Goal: Information Seeking & Learning: Learn about a topic

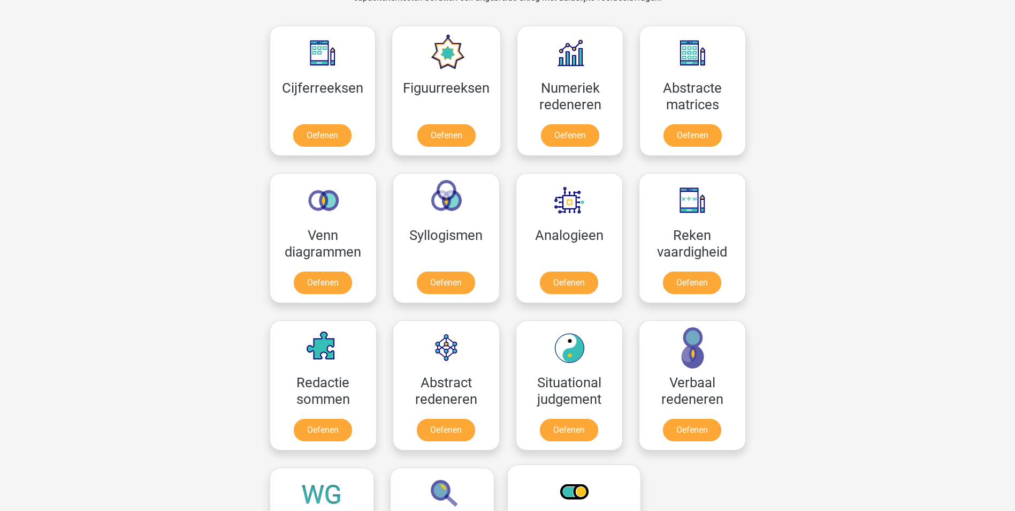
scroll to position [482, 0]
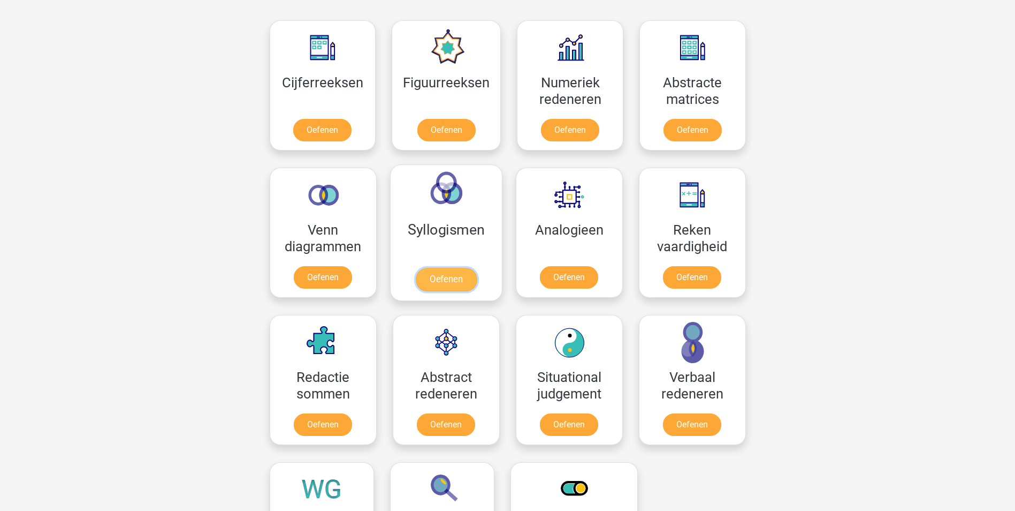
click at [426, 268] on link "Oefenen" at bounding box center [445, 280] width 61 height 24
click at [346, 268] on link "Oefenen" at bounding box center [322, 280] width 61 height 24
click at [473, 268] on link "Oefenen" at bounding box center [445, 280] width 61 height 24
click at [590, 268] on link "Oefenen" at bounding box center [568, 280] width 61 height 24
click at [351, 120] on link "Oefenen" at bounding box center [322, 132] width 61 height 24
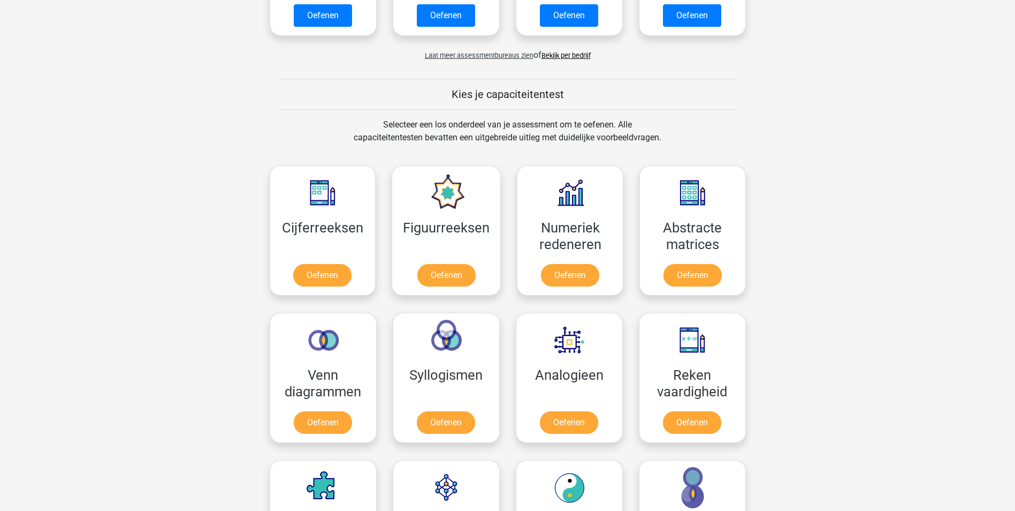
scroll to position [321, 0]
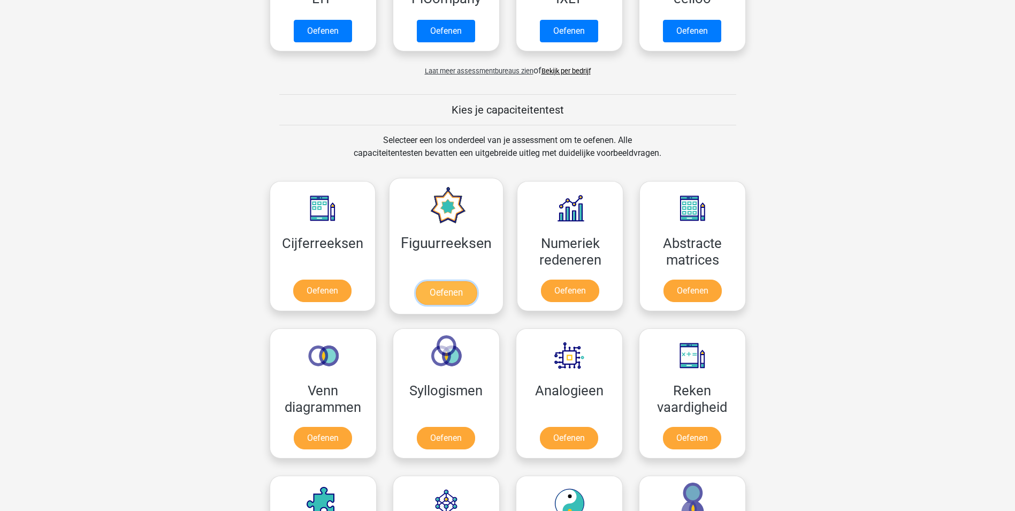
click at [422, 281] on link "Oefenen" at bounding box center [446, 293] width 61 height 24
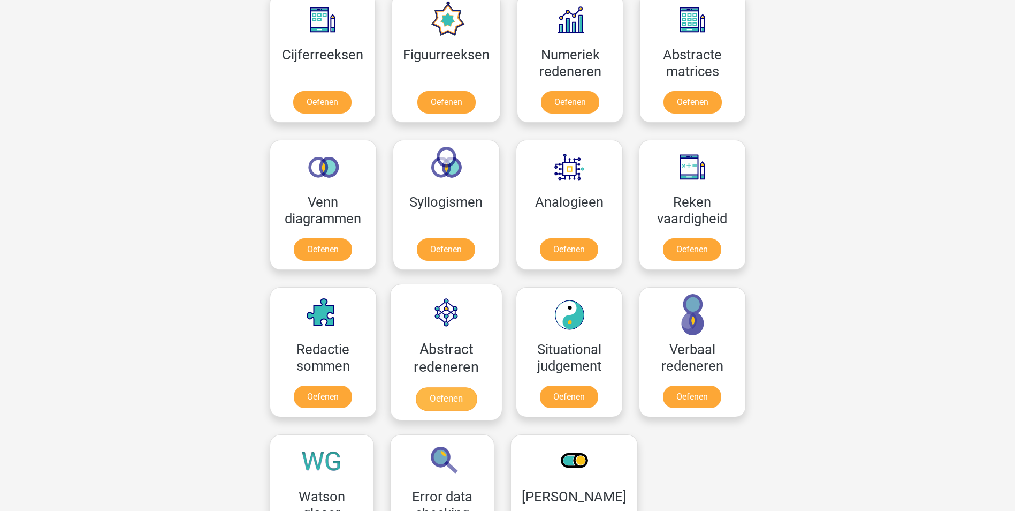
scroll to position [589, 0]
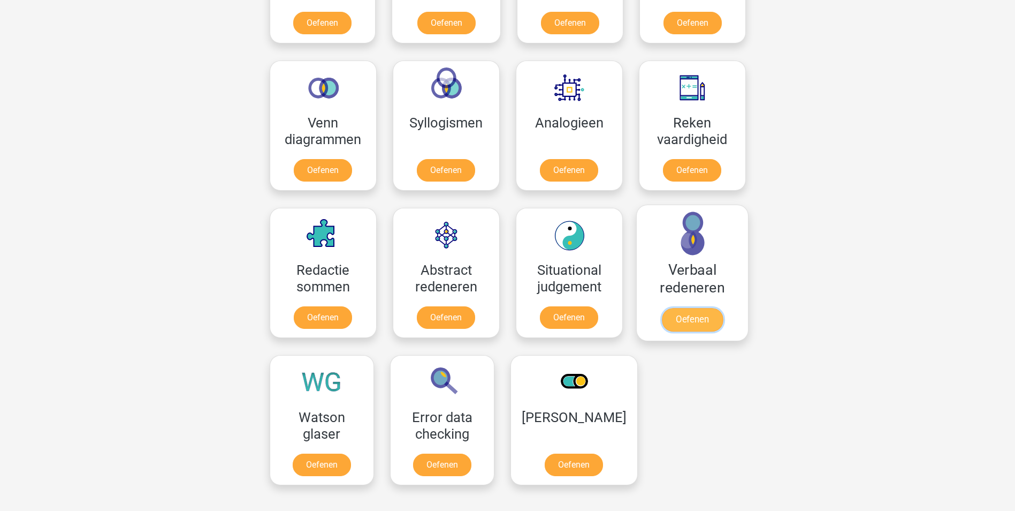
click at [695, 308] on link "Oefenen" at bounding box center [692, 320] width 61 height 24
click at [435, 308] on link "Oefenen" at bounding box center [445, 320] width 61 height 24
click at [577, 455] on link "Oefenen" at bounding box center [573, 467] width 61 height 24
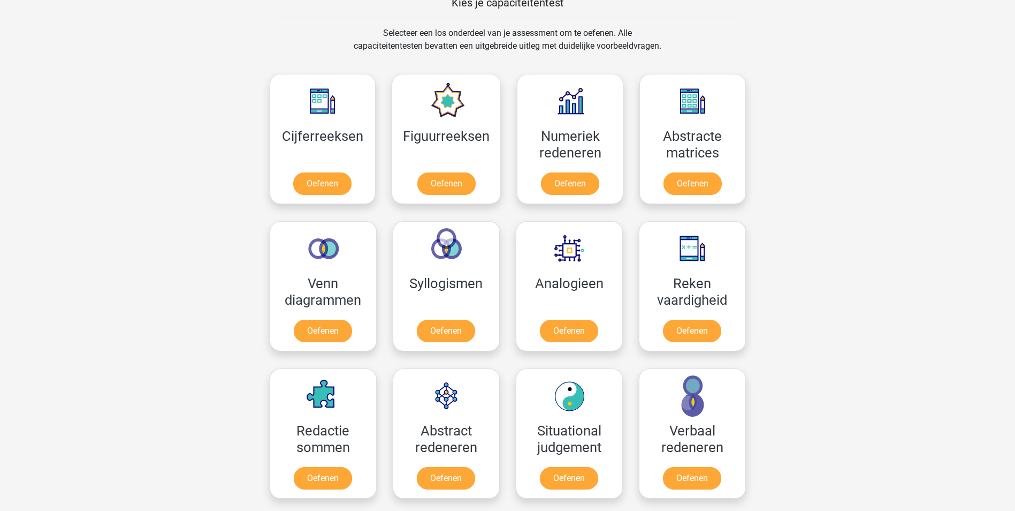
scroll to position [482, 0]
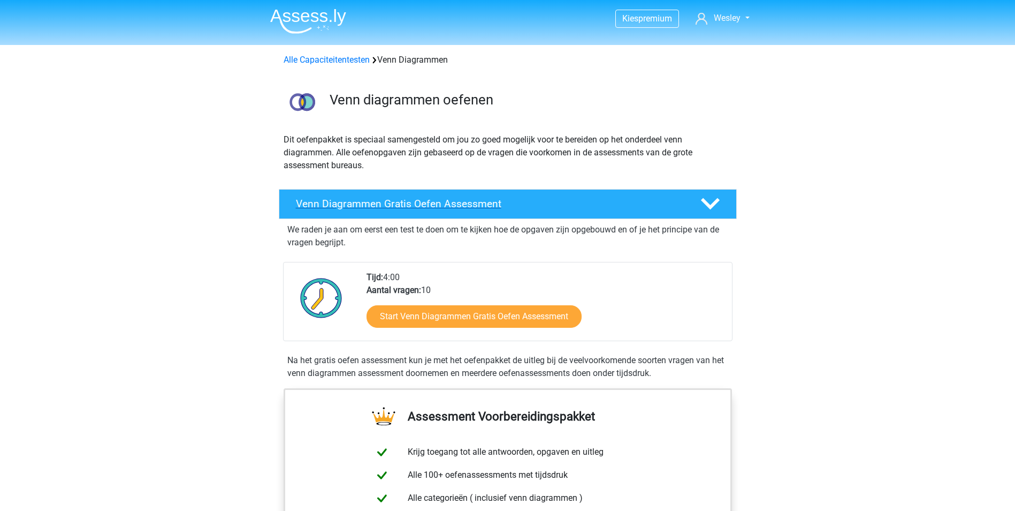
click at [720, 200] on div at bounding box center [709, 203] width 36 height 19
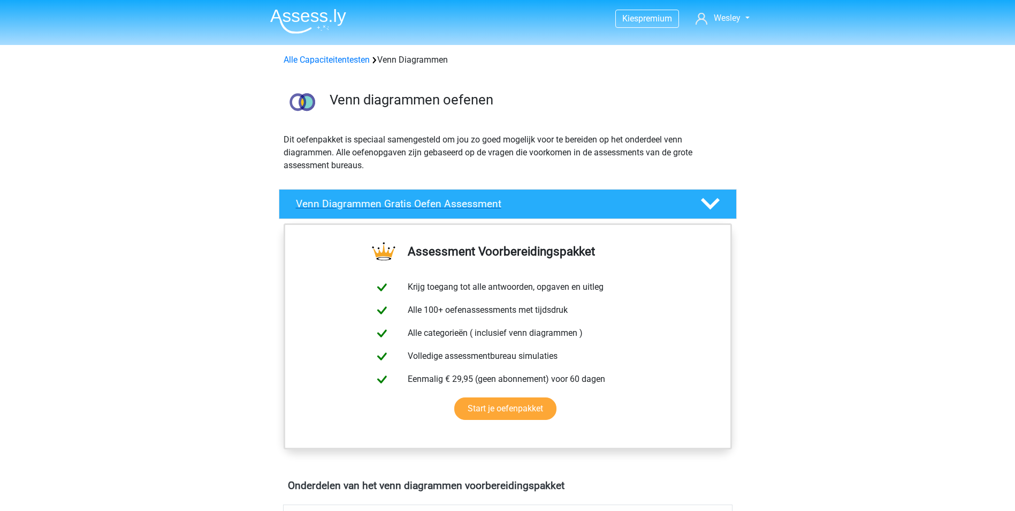
click at [720, 200] on div at bounding box center [709, 203] width 36 height 19
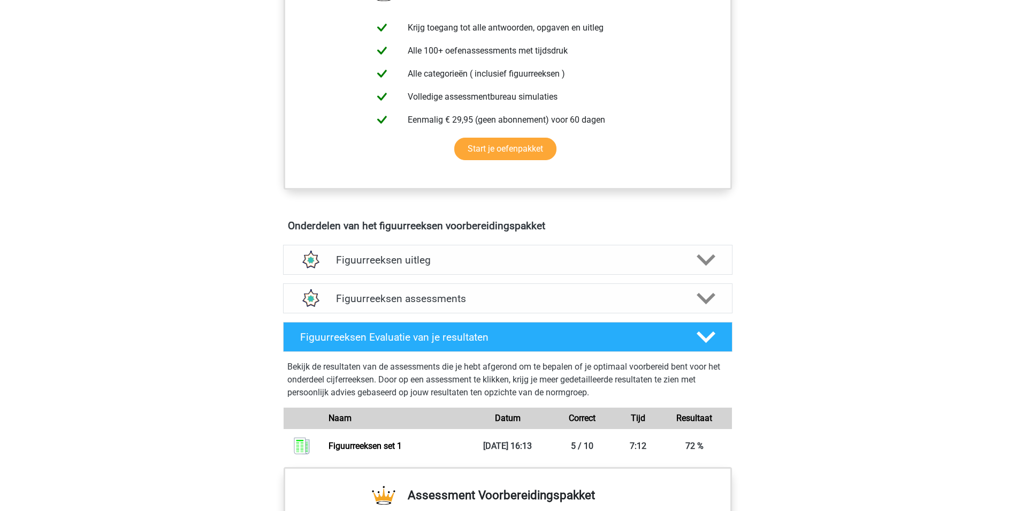
scroll to position [535, 0]
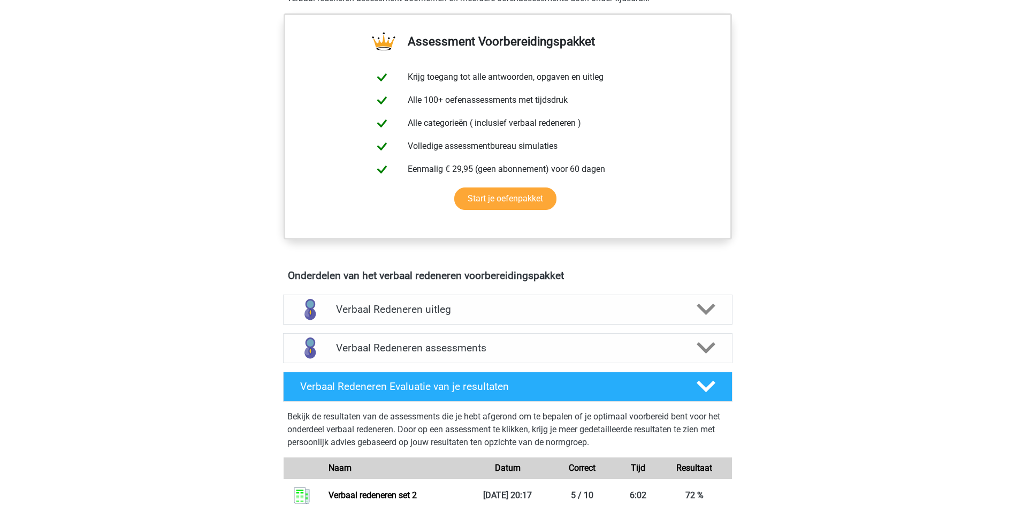
scroll to position [535, 0]
